Goal: Information Seeking & Learning: Learn about a topic

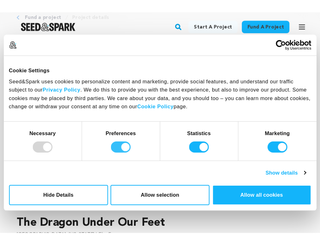
scroll to position [36, 0]
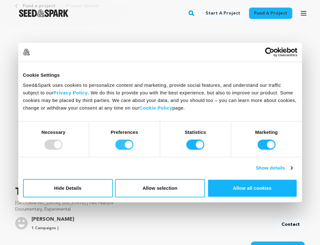
click at [127, 145] on input "Preferences" at bounding box center [124, 144] width 18 height 10
checkbox input "false"
click at [195, 146] on input "Statistics" at bounding box center [195, 144] width 18 height 10
checkbox input "false"
click at [268, 148] on input "Marketing" at bounding box center [266, 144] width 18 height 10
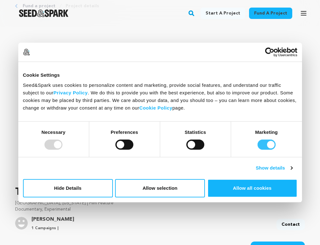
checkbox input "false"
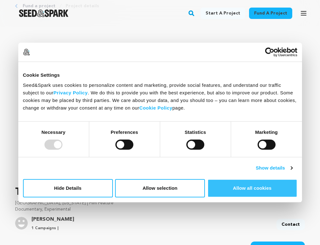
click at [254, 189] on button "Allow all cookies" at bounding box center [252, 188] width 90 height 18
checkbox input "true"
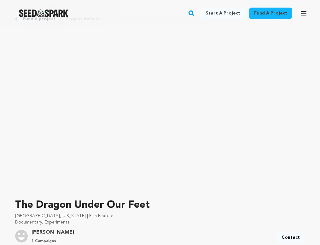
scroll to position [0, 0]
